Goal: Task Accomplishment & Management: Use online tool/utility

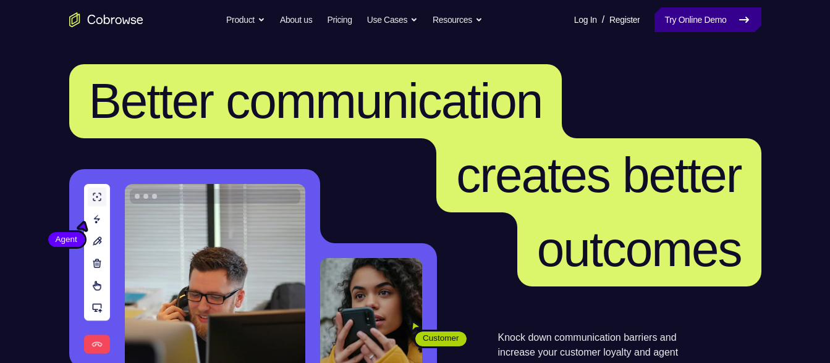
click at [694, 28] on link "Try Online Demo" at bounding box center [708, 19] width 106 height 25
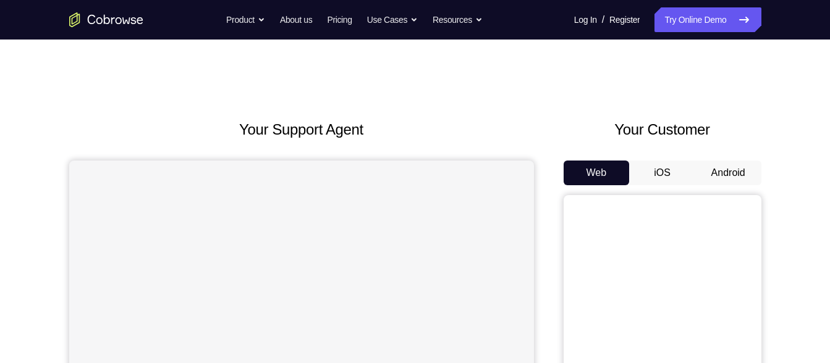
click at [656, 176] on button "iOS" at bounding box center [662, 173] width 66 height 25
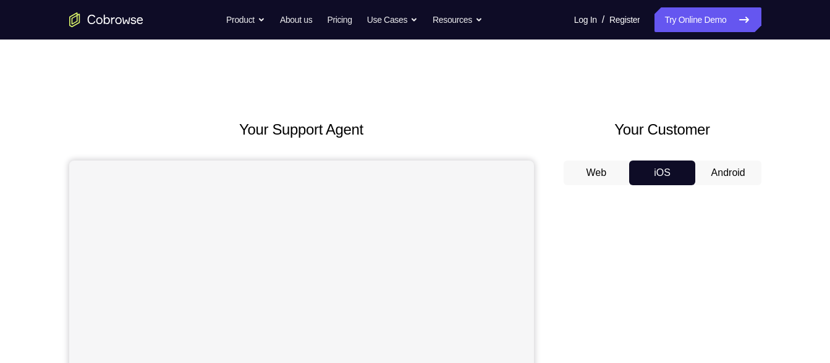
click at [739, 174] on button "Android" at bounding box center [728, 173] width 66 height 25
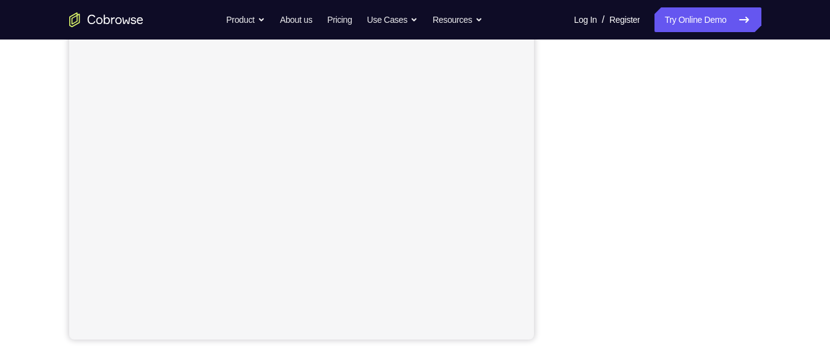
scroll to position [233, 0]
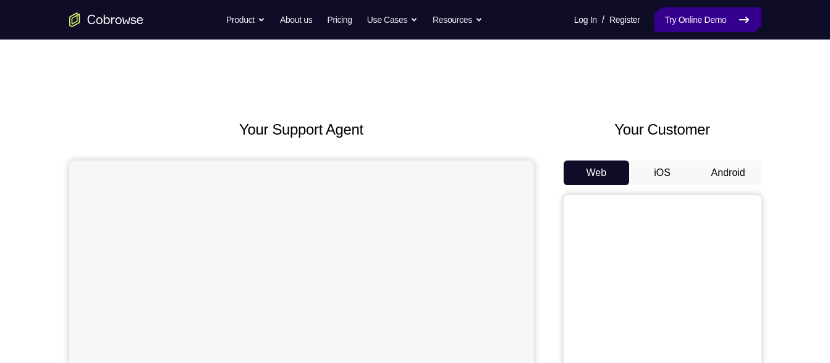
click at [677, 15] on link "Try Online Demo" at bounding box center [708, 19] width 106 height 25
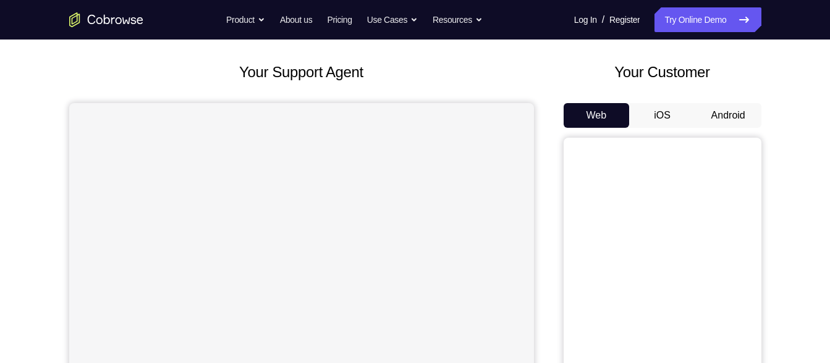
scroll to position [57, 0]
click at [655, 108] on button "iOS" at bounding box center [662, 116] width 66 height 25
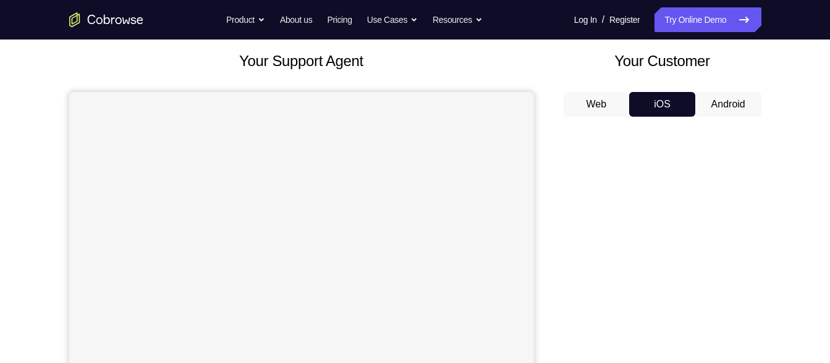
scroll to position [68, 0]
click at [720, 100] on button "Android" at bounding box center [728, 105] width 66 height 25
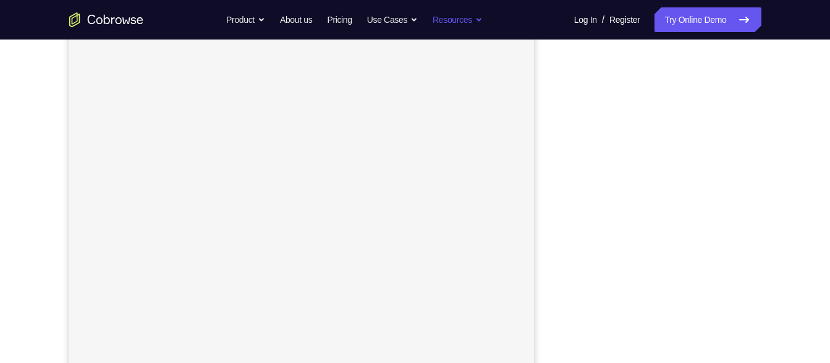
scroll to position [200, 0]
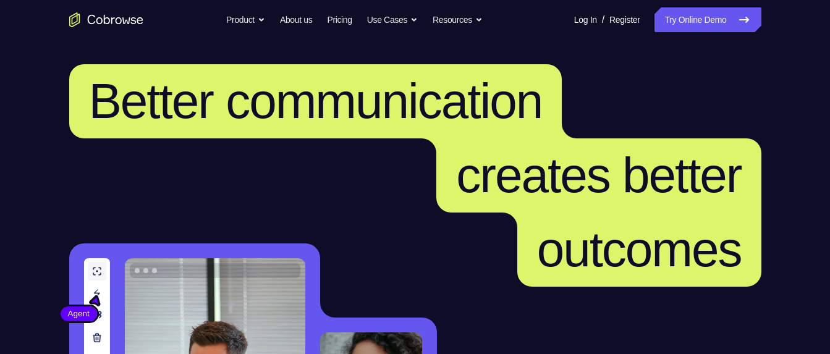
drag, startPoint x: 0, startPoint y: 0, endPoint x: 695, endPoint y: 11, distance: 695.5
click at [695, 11] on link "Try Online Demo" at bounding box center [708, 19] width 106 height 25
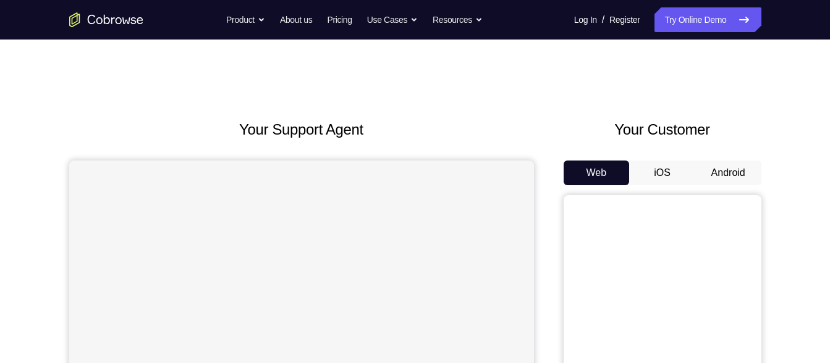
click at [718, 171] on button "Android" at bounding box center [728, 173] width 66 height 25
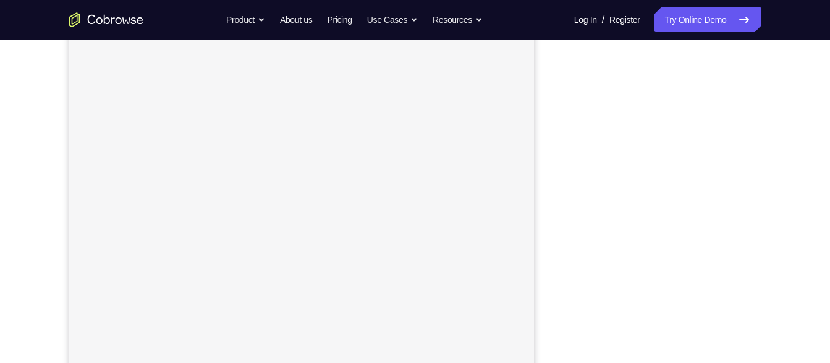
scroll to position [223, 0]
